Goal: Transaction & Acquisition: Purchase product/service

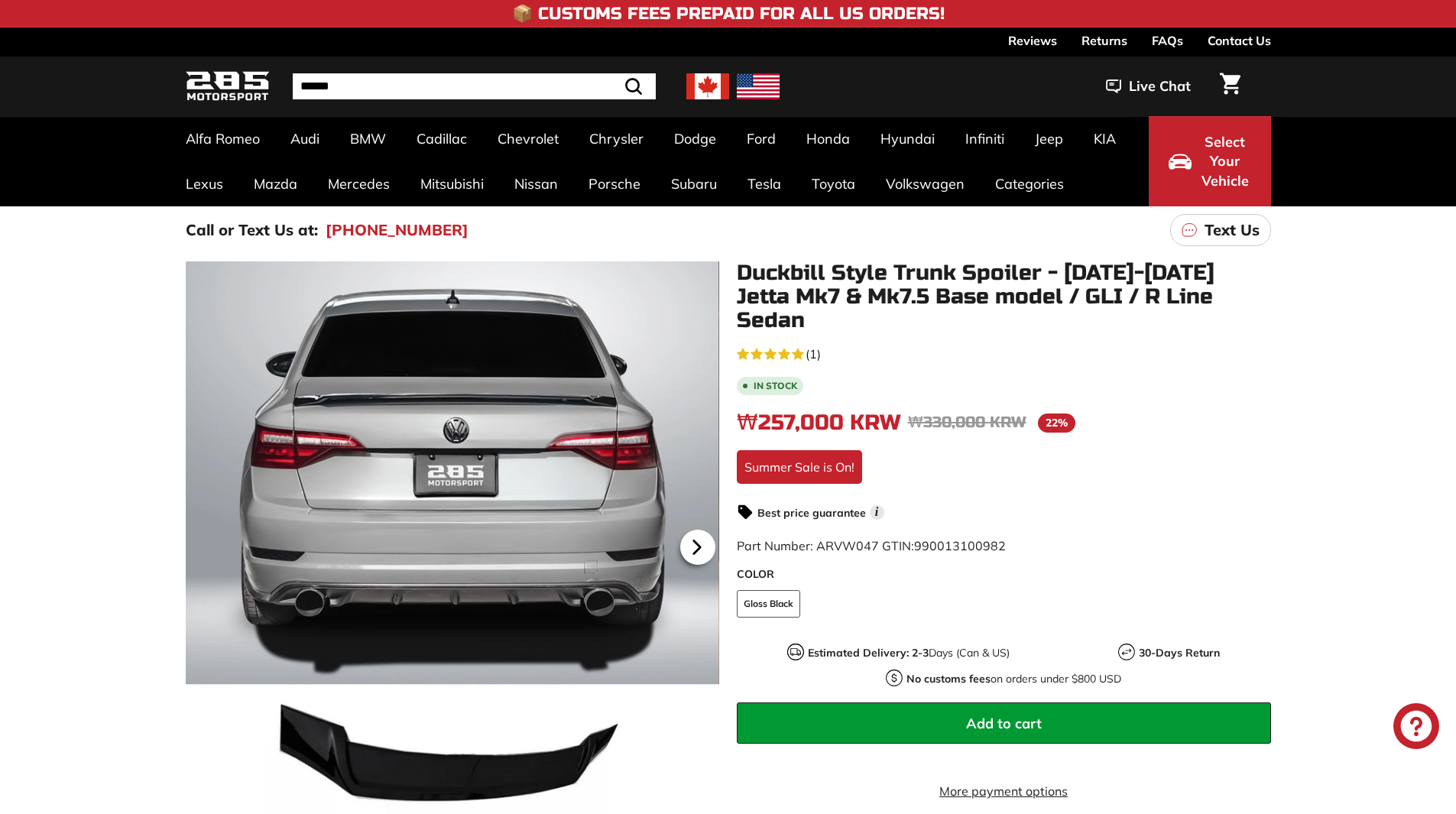
click at [695, 553] on icon at bounding box center [695, 547] width 6 height 13
click at [697, 552] on icon at bounding box center [695, 547] width 6 height 13
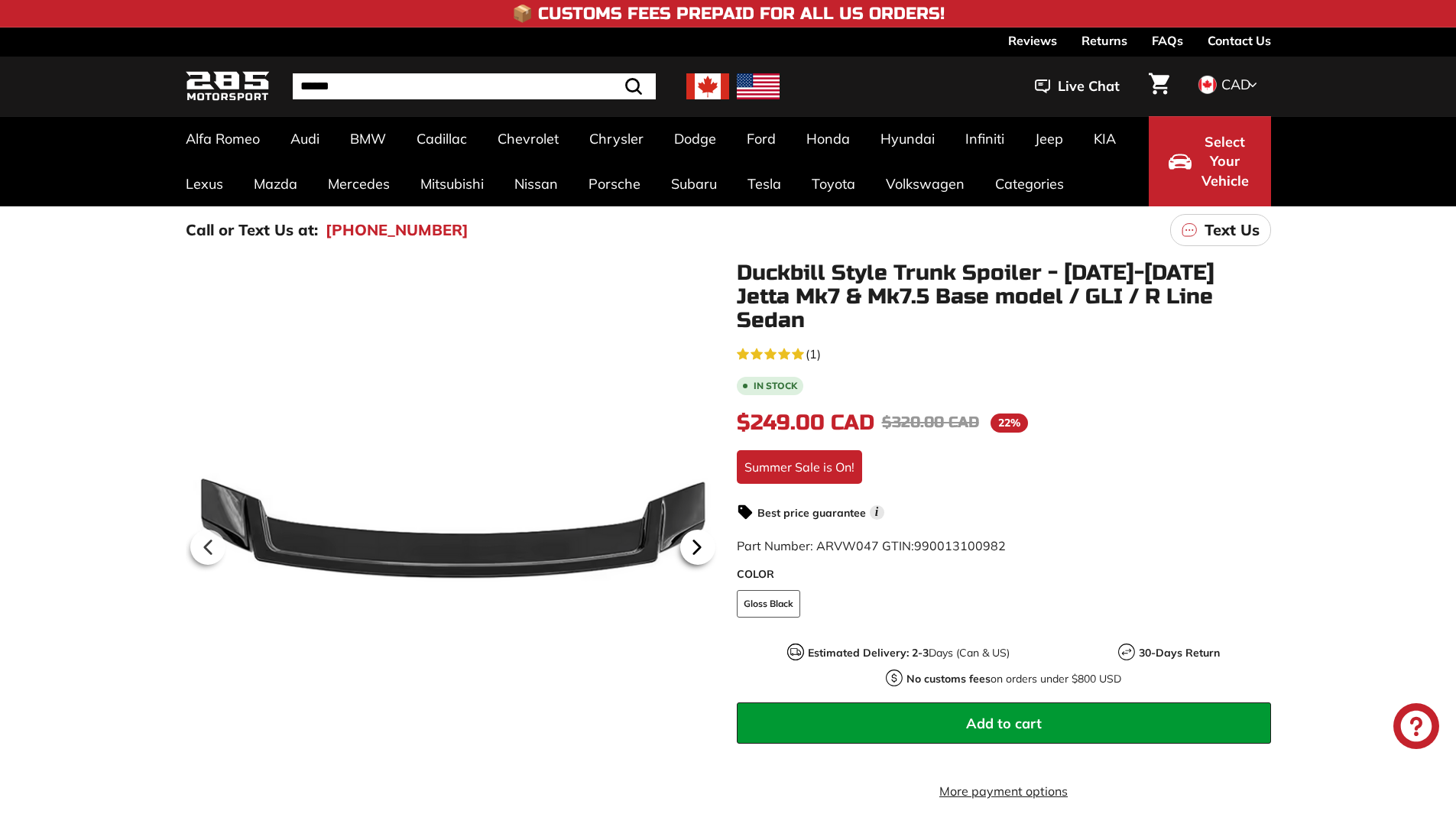
click at [698, 552] on icon at bounding box center [695, 547] width 6 height 13
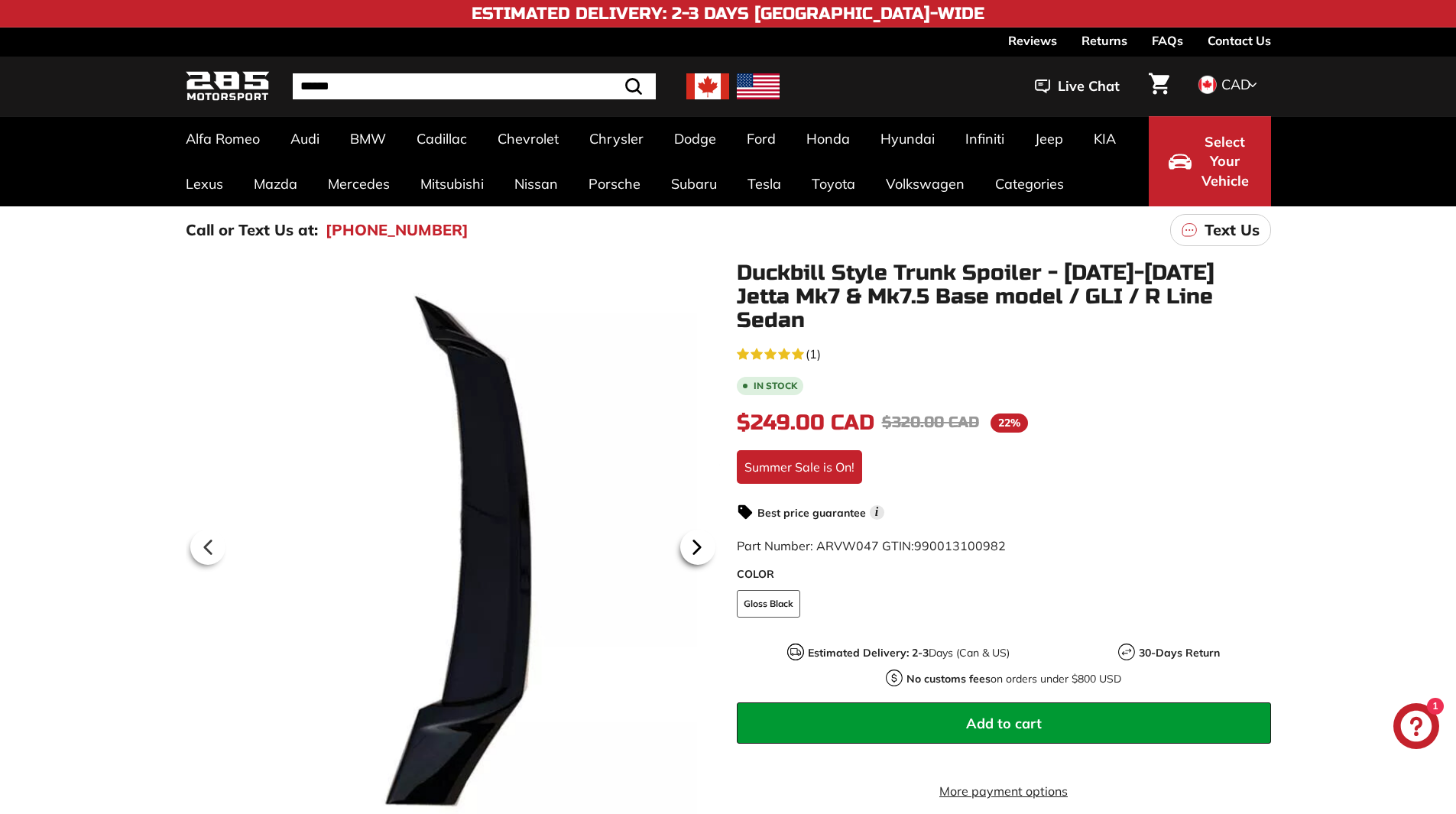
click at [698, 552] on icon at bounding box center [695, 547] width 6 height 13
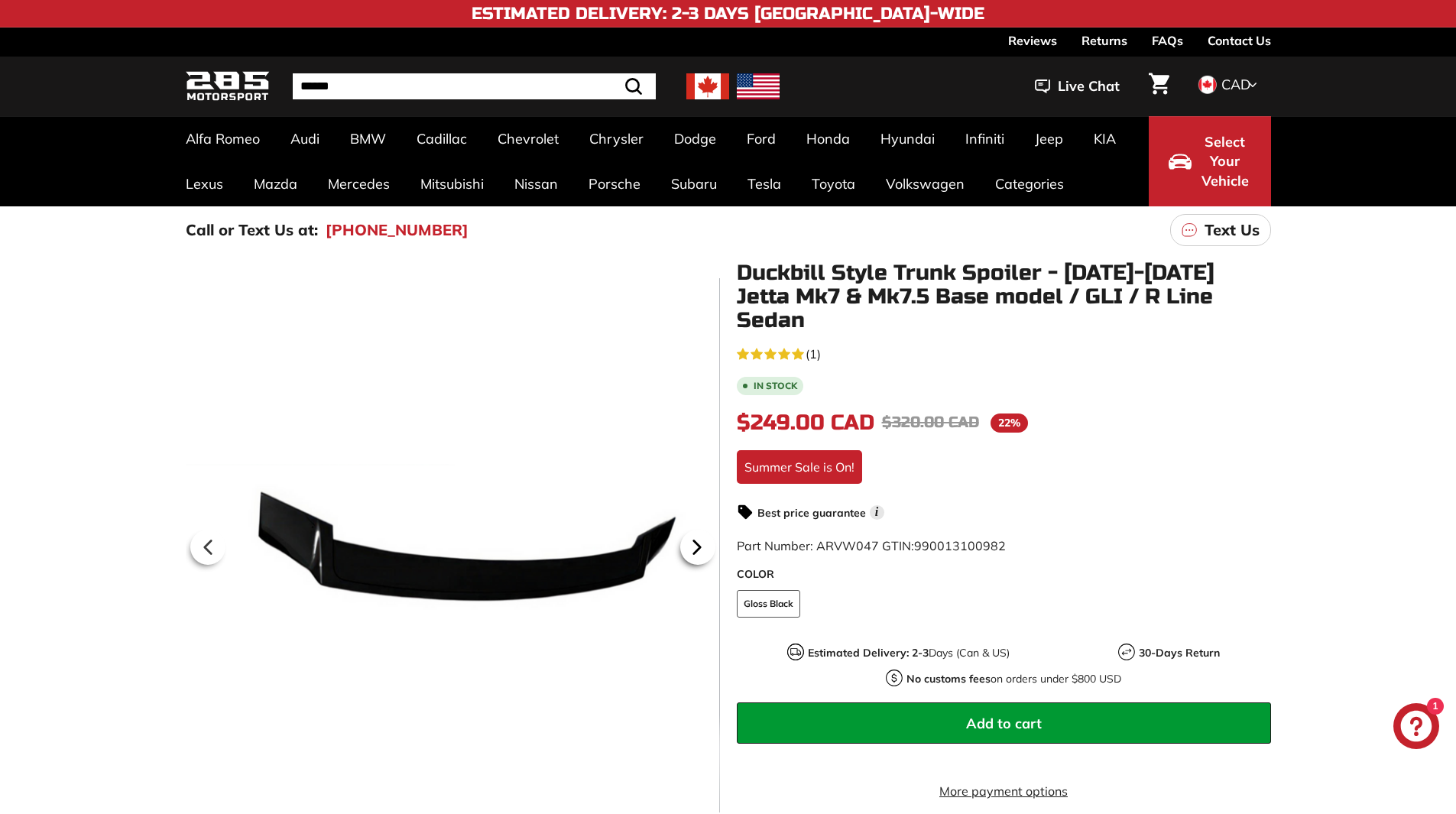
click at [698, 552] on icon at bounding box center [695, 547] width 6 height 13
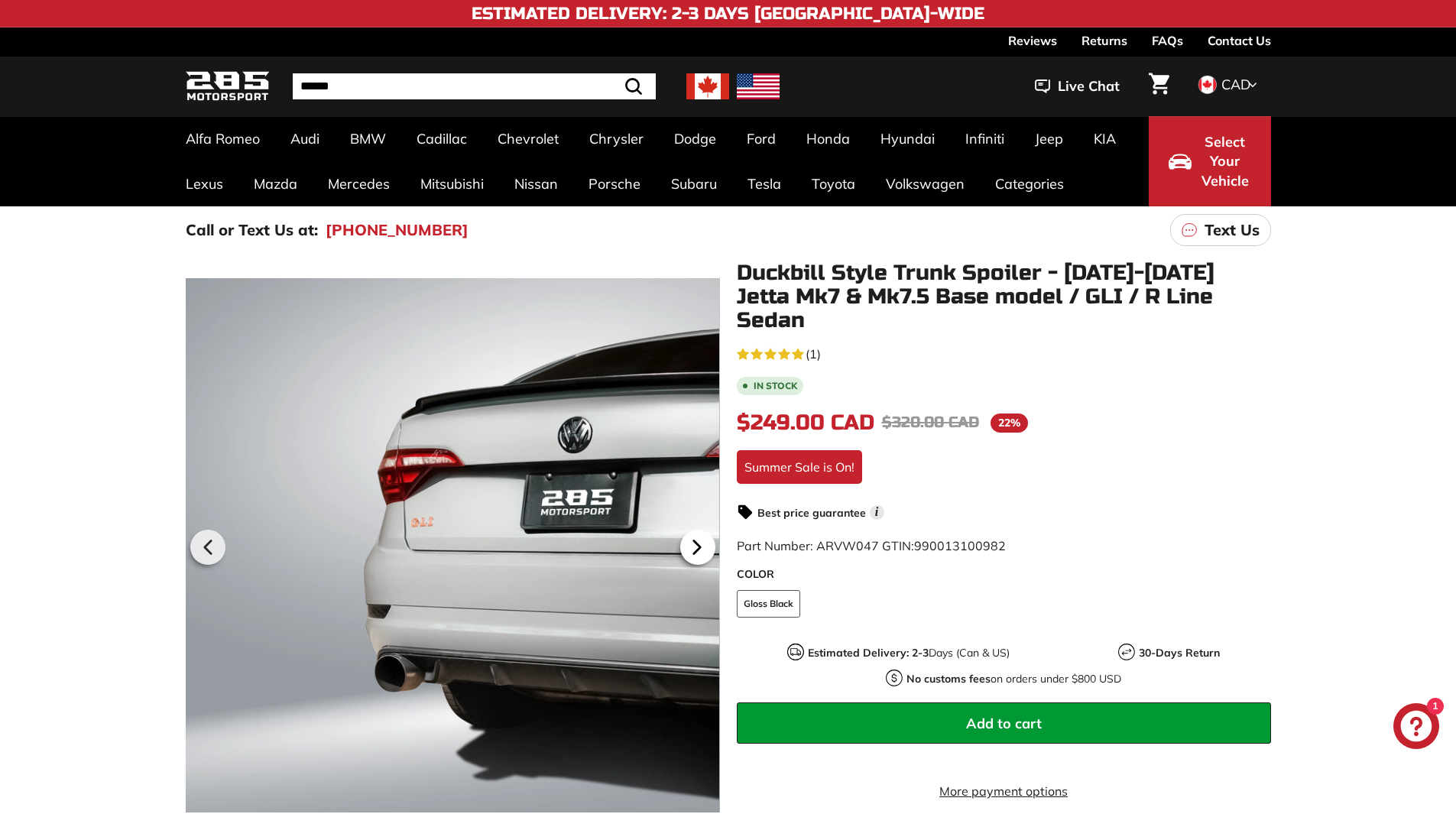
click at [698, 552] on icon at bounding box center [695, 547] width 6 height 13
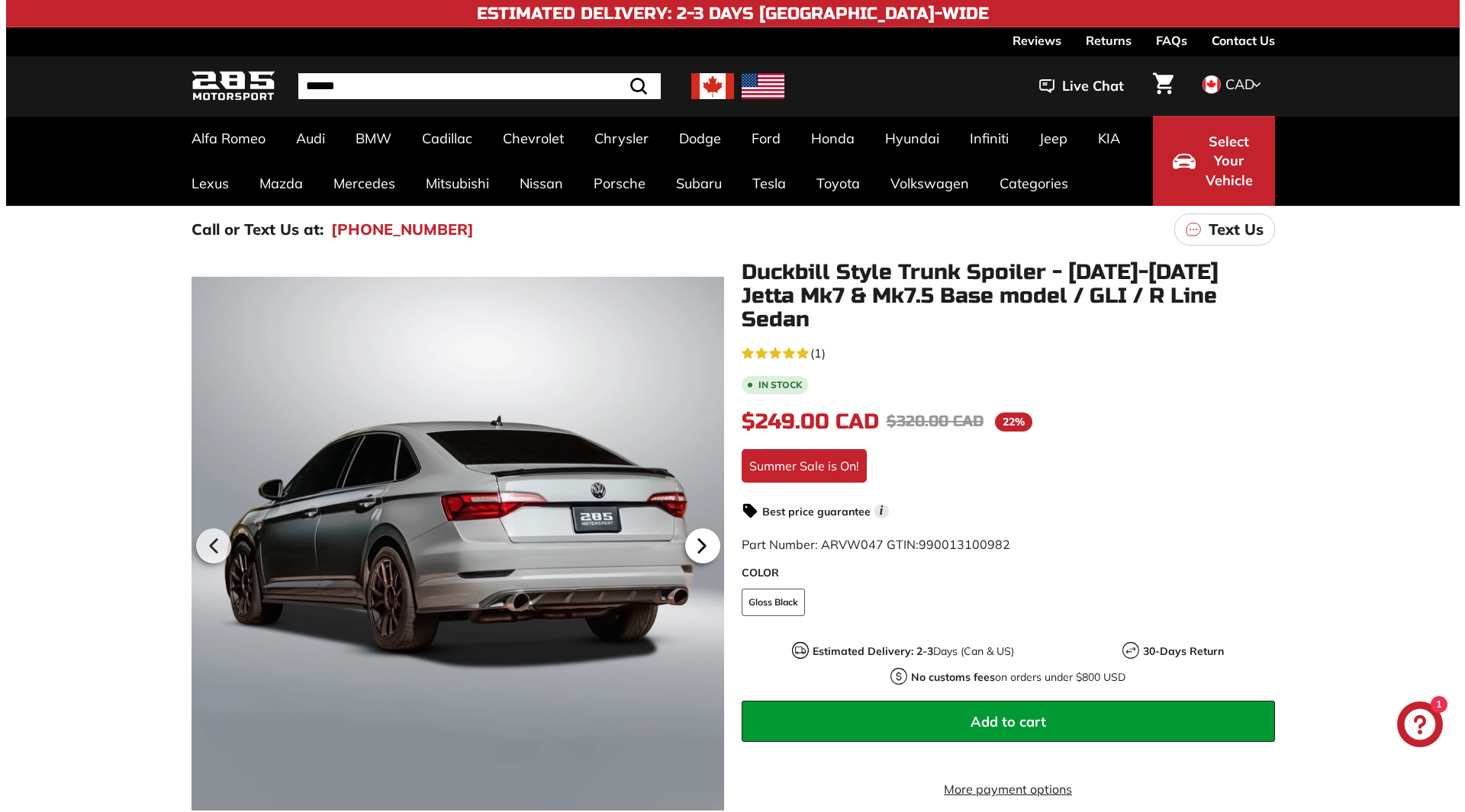
scroll to position [0, 147]
